Goal: Task Accomplishment & Management: Manage account settings

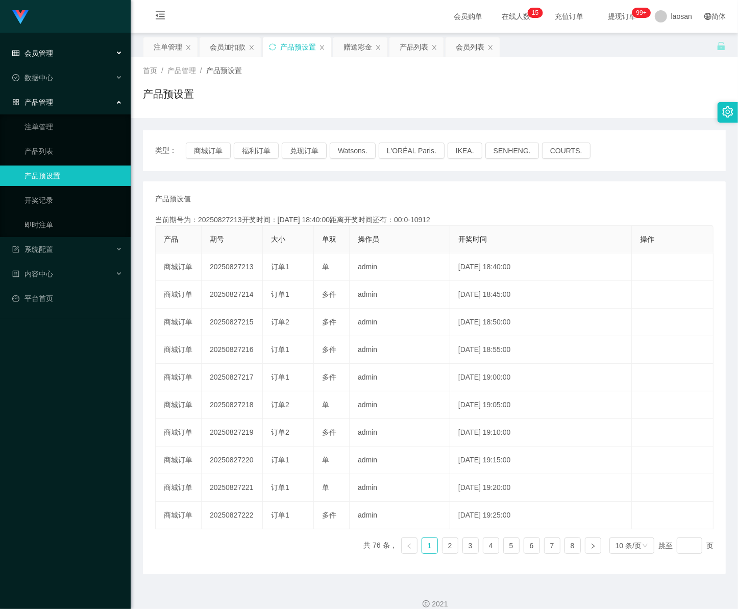
click at [46, 54] on span "会员管理" at bounding box center [32, 53] width 41 height 8
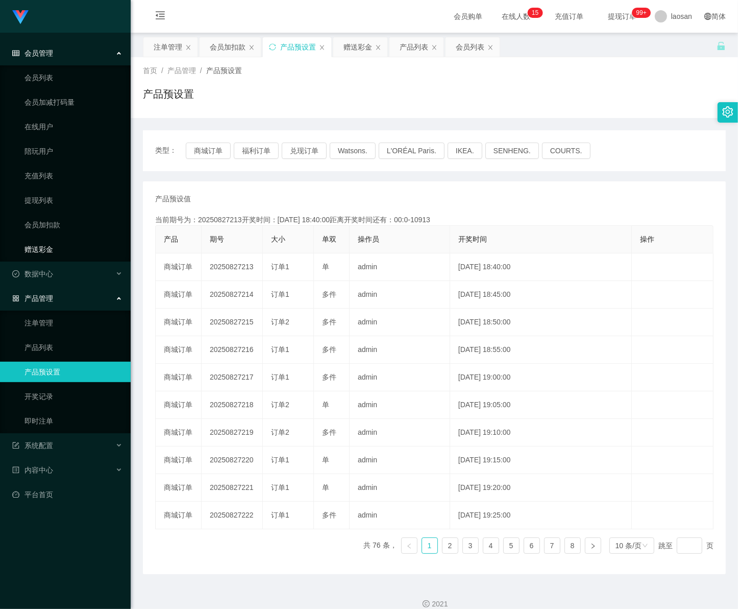
click at [47, 246] on link "赠送彩金" at bounding box center [74, 249] width 98 height 20
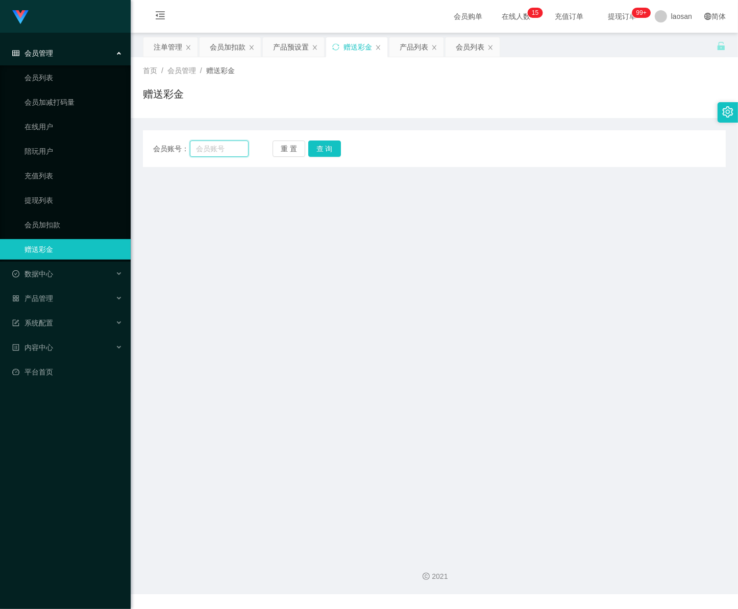
click at [214, 152] on input "text" at bounding box center [219, 148] width 59 height 16
paste input "Yap369"
type input "Yap369"
click at [322, 148] on button "查 询" at bounding box center [324, 148] width 33 height 16
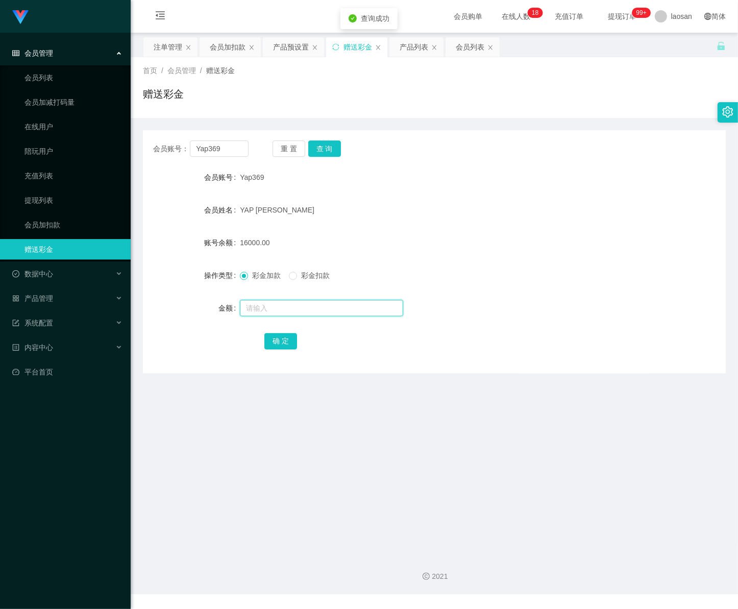
click at [274, 308] on input "text" at bounding box center [321, 308] width 163 height 16
type input "12000"
click at [289, 340] on button "确 定" at bounding box center [280, 341] width 33 height 16
click at [52, 55] on span "会员管理" at bounding box center [32, 53] width 41 height 8
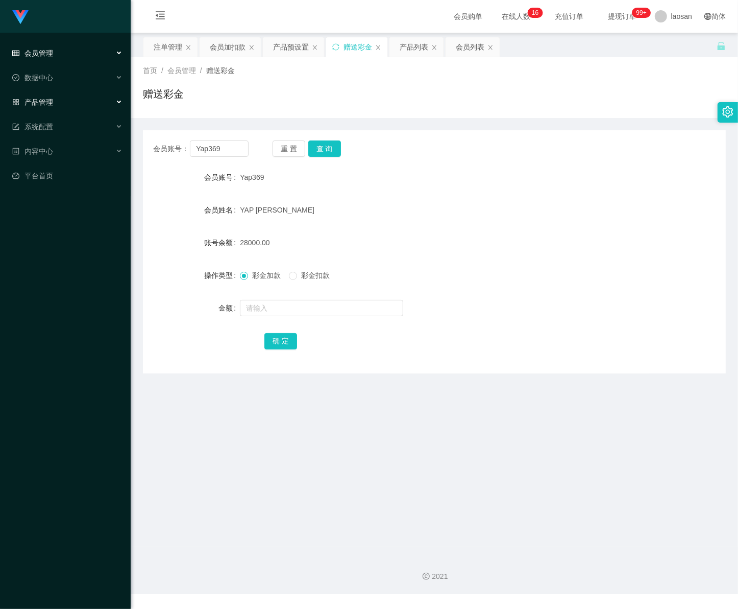
click at [46, 106] on div "产品管理" at bounding box center [65, 102] width 131 height 20
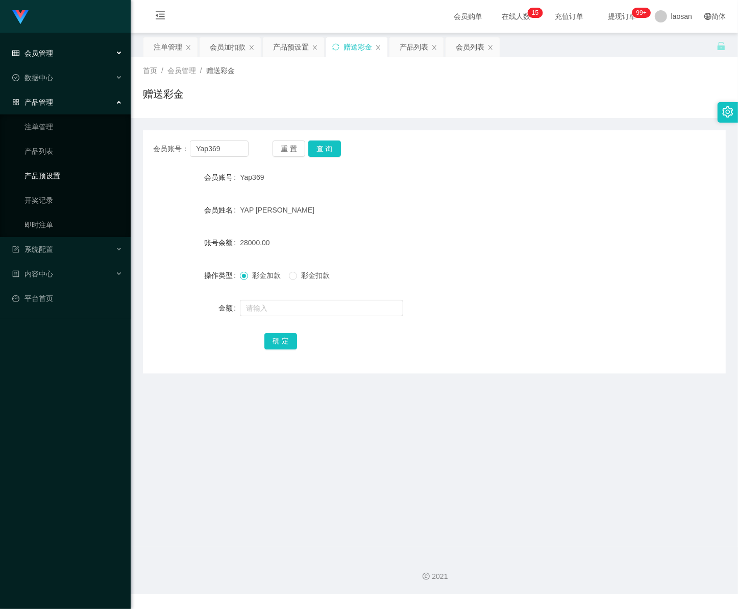
click at [51, 175] on link "产品预设置" at bounding box center [74, 175] width 98 height 20
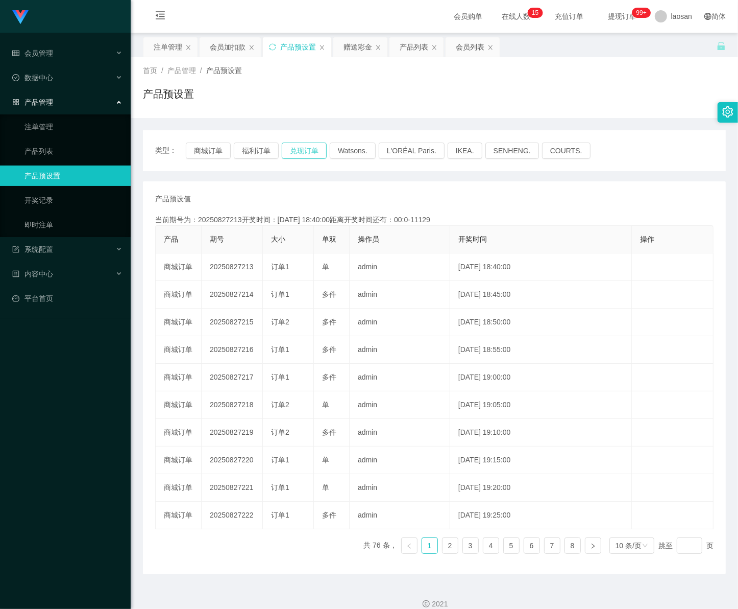
click at [302, 149] on button "兑现订单" at bounding box center [304, 150] width 45 height 16
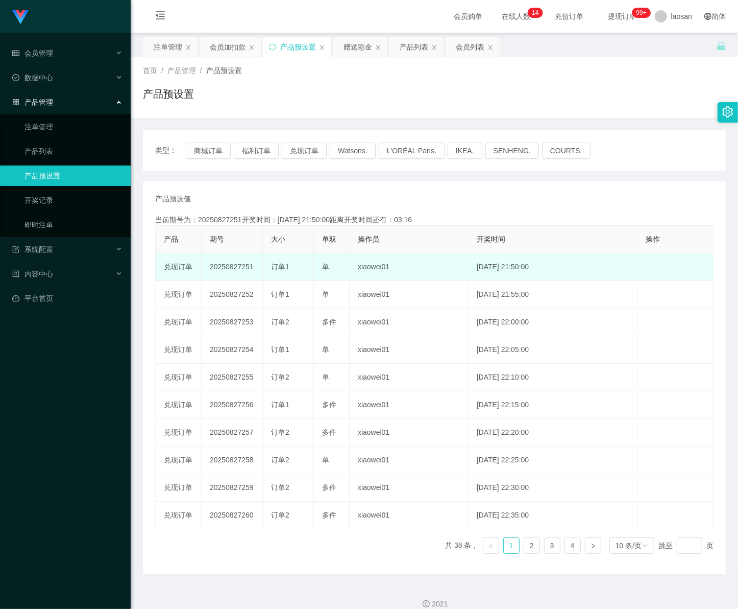
drag, startPoint x: 240, startPoint y: 264, endPoint x: 258, endPoint y: 263, distance: 17.4
click at [258, 263] on td "20250827251" at bounding box center [232, 267] width 61 height 28
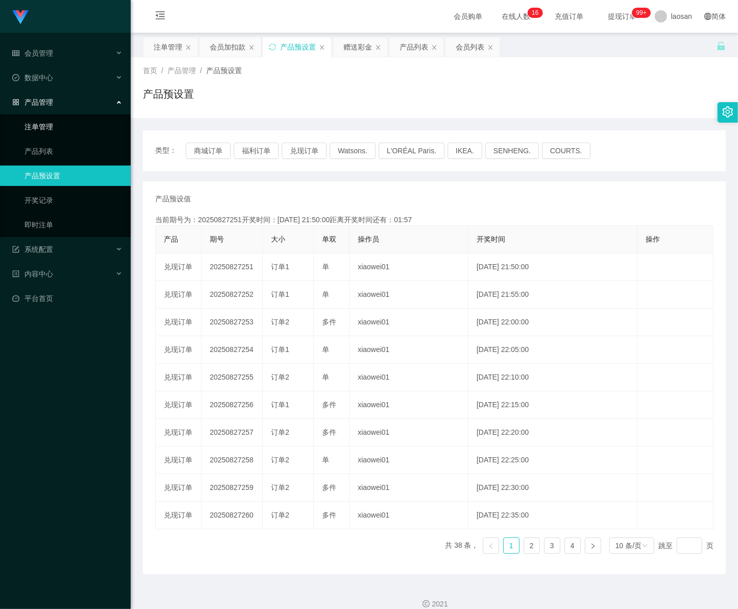
click at [77, 127] on link "注单管理" at bounding box center [74, 126] width 98 height 20
